Goal: Check status

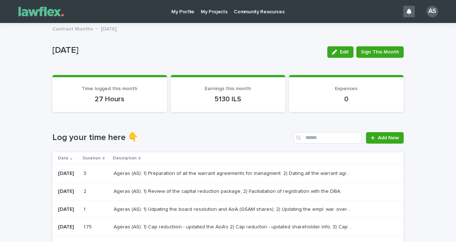
click at [180, 209] on p "Ageras (AS): 1) Udpating the board resolution and AoA (GSAM shares); 2) Updatin…" at bounding box center [234, 209] width 241 height 8
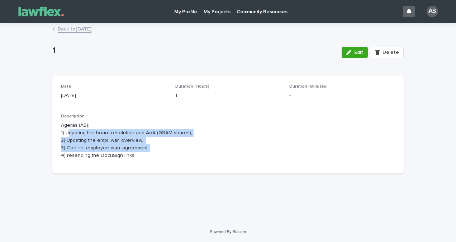
drag, startPoint x: 134, startPoint y: 152, endPoint x: 67, endPoint y: 130, distance: 70.1
click at [67, 130] on p "Ageras (AS): 1) Udpating the board resolution and AoA (GSAM shares); 2) Updatin…" at bounding box center [228, 140] width 334 height 37
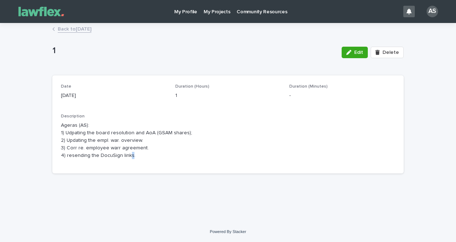
drag, startPoint x: 67, startPoint y: 130, endPoint x: 130, endPoint y: 159, distance: 68.7
click at [130, 159] on div "Description Ageras (AS): 1) Udpating the board resolution and AoA (GSAM shares)…" at bounding box center [228, 139] width 334 height 51
drag, startPoint x: 130, startPoint y: 159, endPoint x: 162, endPoint y: 157, distance: 32.3
click at [162, 157] on p "Ageras (AS): 1) Udpating the board resolution and AoA (GSAM shares); 2) Updatin…" at bounding box center [228, 140] width 334 height 37
drag, startPoint x: 107, startPoint y: 147, endPoint x: 51, endPoint y: 126, distance: 59.8
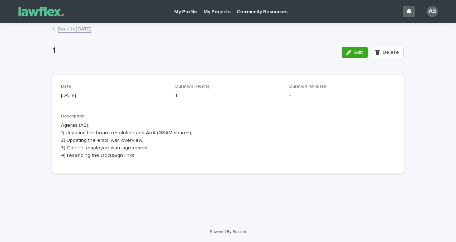
click at [51, 126] on div "Loading... Saving… Loading... Saving… 1 Edit Delete 1 Edit Delete Sorry, there …" at bounding box center [228, 114] width 359 height 180
click at [141, 164] on div "Description Ageras (AS): 1) Udpating the board resolution and AoA (GSAM shares)…" at bounding box center [228, 139] width 334 height 51
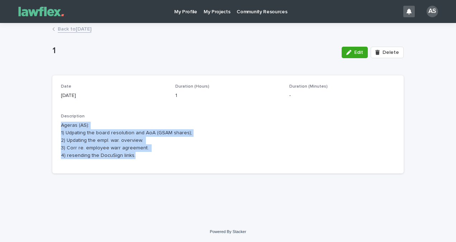
drag, startPoint x: 141, startPoint y: 164, endPoint x: 59, endPoint y: 126, distance: 90.1
click at [59, 126] on div "Date [DATE] Duration (Hours) 1 Duration (Minutes) - Description Ageras (AS): 1)…" at bounding box center [228, 124] width 352 height 98
drag, startPoint x: 59, startPoint y: 126, endPoint x: 164, endPoint y: 167, distance: 112.5
click at [164, 167] on div "Date [DATE] Duration (Hours) 1 Duration (Minutes) - Description Ageras (AS): 1)…" at bounding box center [228, 124] width 352 height 98
click at [144, 167] on div "Date [DATE] Duration (Hours) 1 Duration (Minutes) - Description Ageras (AS): 1)…" at bounding box center [228, 124] width 352 height 98
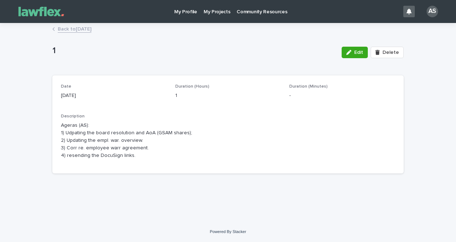
click at [85, 34] on div "Back to [DATE]" at bounding box center [228, 29] width 359 height 10
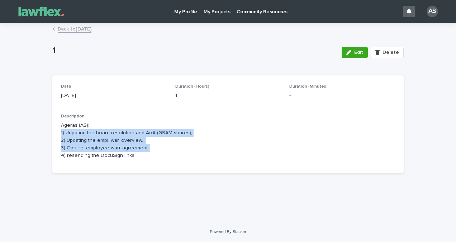
drag, startPoint x: 148, startPoint y: 151, endPoint x: 58, endPoint y: 135, distance: 91.1
click at [58, 135] on div "Date [DATE] Duration (Hours) 1 Duration (Minutes) - Description Ageras (AS): 1)…" at bounding box center [228, 124] width 352 height 98
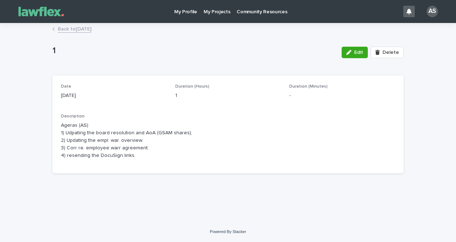
drag, startPoint x: 58, startPoint y: 135, endPoint x: 103, endPoint y: 163, distance: 52.9
click at [103, 163] on div "Description Ageras (AS): 1) Udpating the board resolution and AoA (GSAM shares)…" at bounding box center [228, 139] width 334 height 51
drag, startPoint x: 139, startPoint y: 168, endPoint x: 52, endPoint y: 125, distance: 96.3
click at [52, 125] on div "Date [DATE] Duration (Hours) 1 Duration (Minutes) - Description Ageras (AS): 1)…" at bounding box center [228, 124] width 352 height 98
drag, startPoint x: 52, startPoint y: 125, endPoint x: 164, endPoint y: 162, distance: 117.7
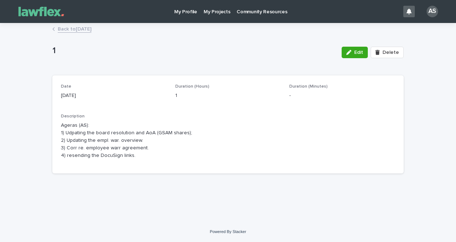
click at [164, 162] on div "Description Ageras (AS): 1) Udpating the board resolution and AoA (GSAM shares)…" at bounding box center [228, 139] width 334 height 51
click at [211, 15] on link "My Projects" at bounding box center [217, 11] width 33 height 22
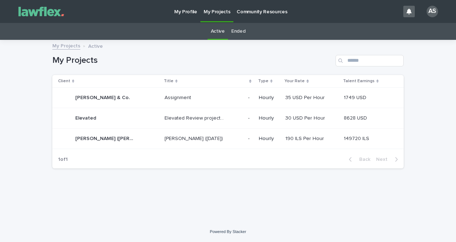
click at [193, 134] on p "[PERSON_NAME] ([DATE])" at bounding box center [195, 138] width 60 height 8
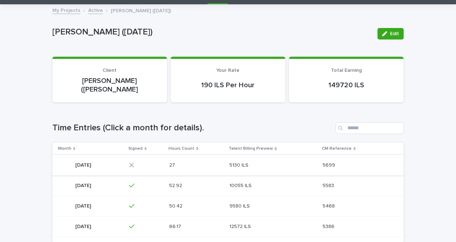
scroll to position [36, 0]
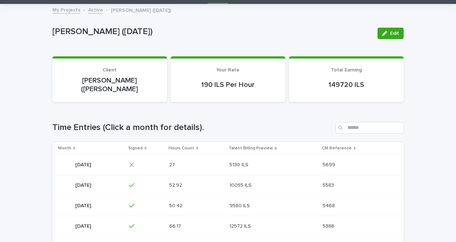
click at [224, 161] on div "27 27" at bounding box center [196, 165] width 55 height 12
